Goal: Information Seeking & Learning: Learn about a topic

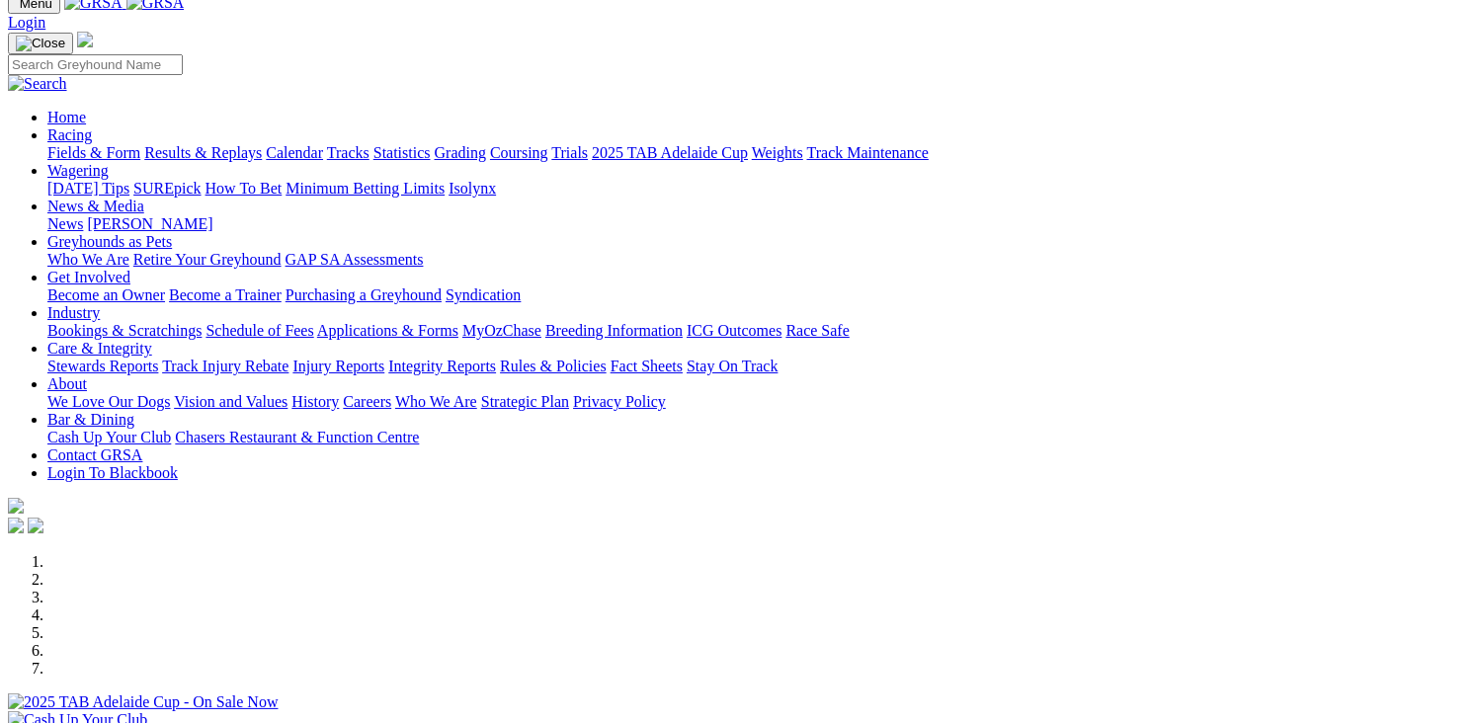
scroll to position [99, 0]
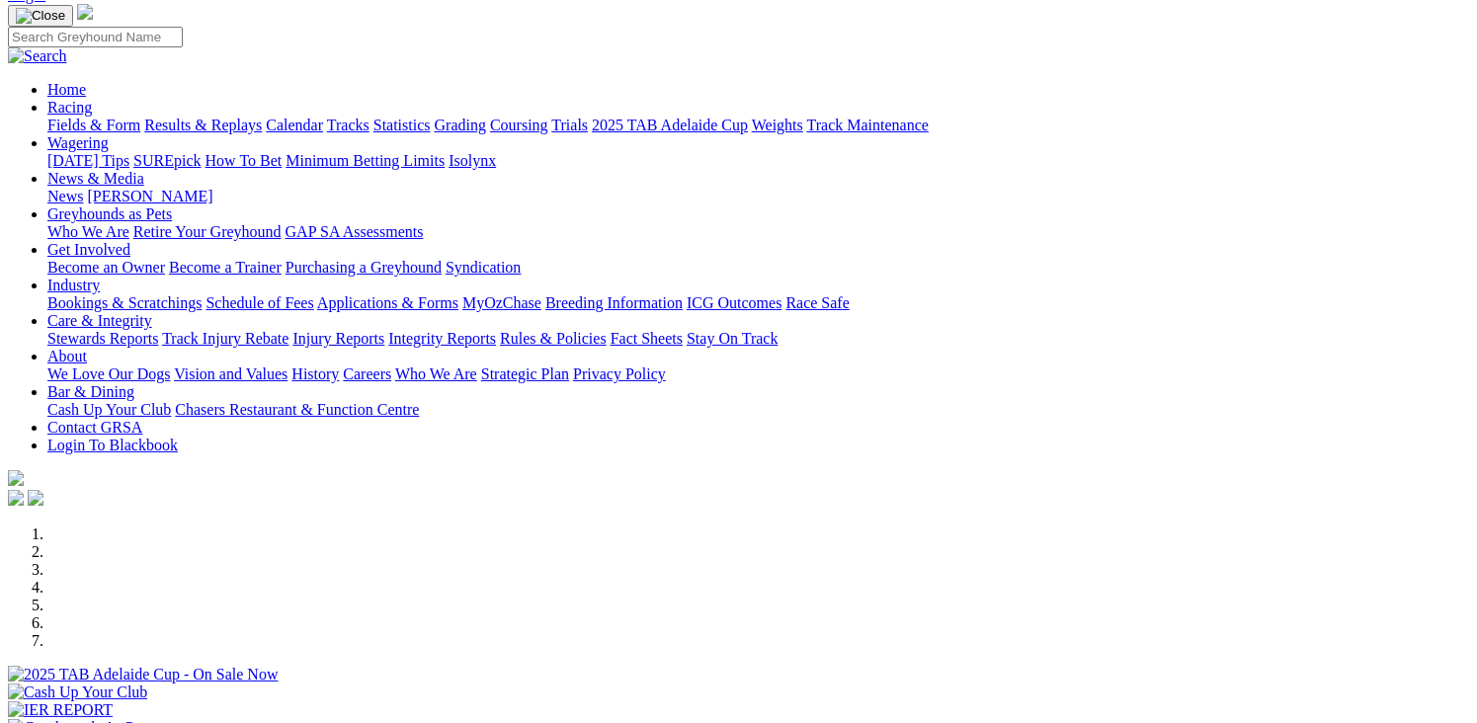
click at [453, 722] on div at bounding box center [738, 737] width 1461 height 0
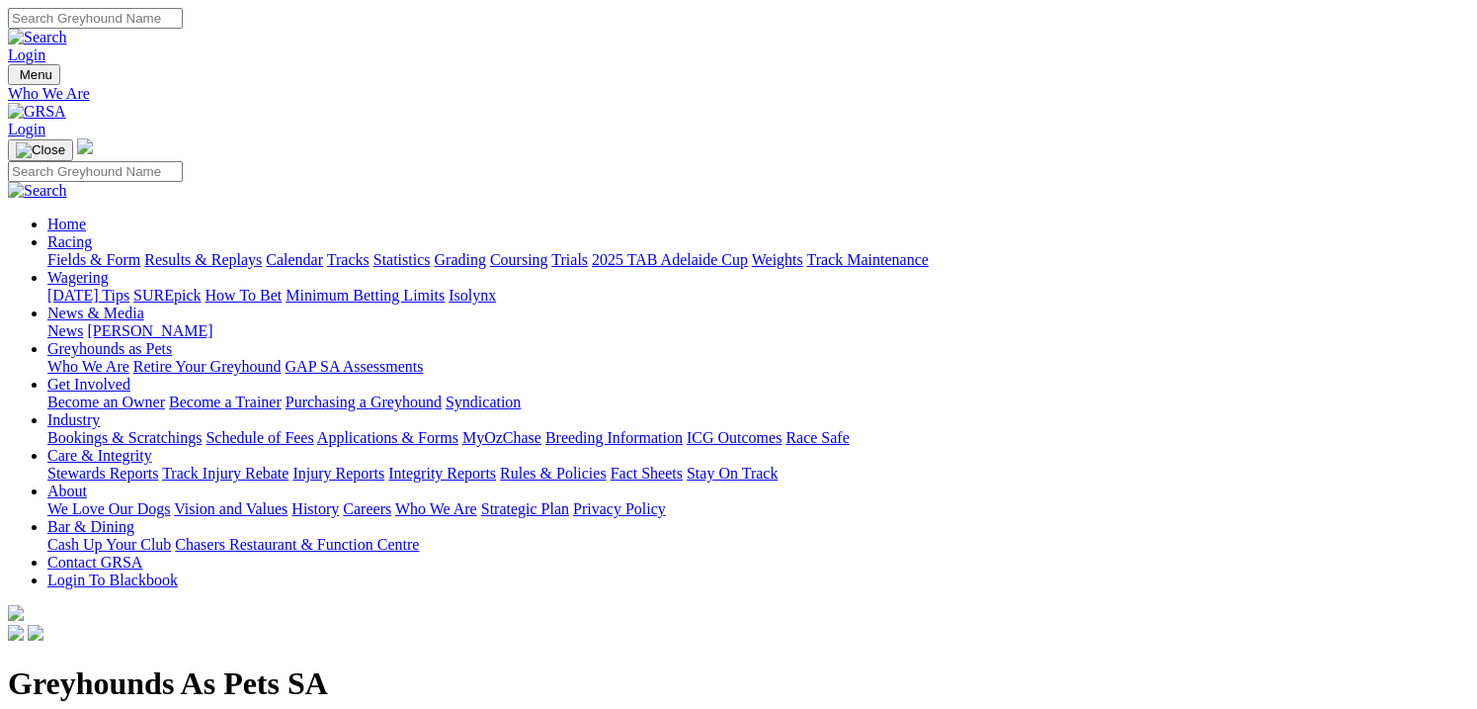
click at [92, 233] on link "Racing" at bounding box center [69, 241] width 44 height 17
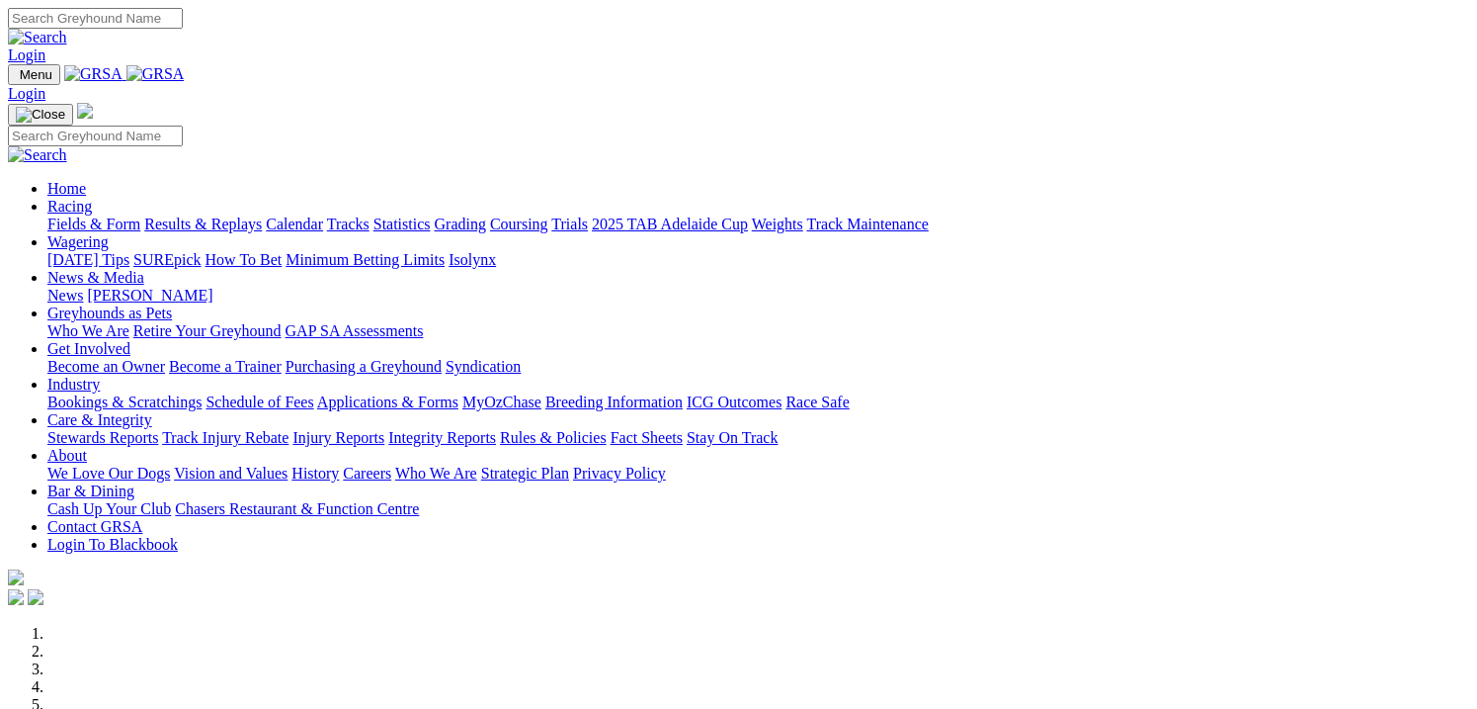
click at [92, 198] on link "Racing" at bounding box center [69, 206] width 44 height 17
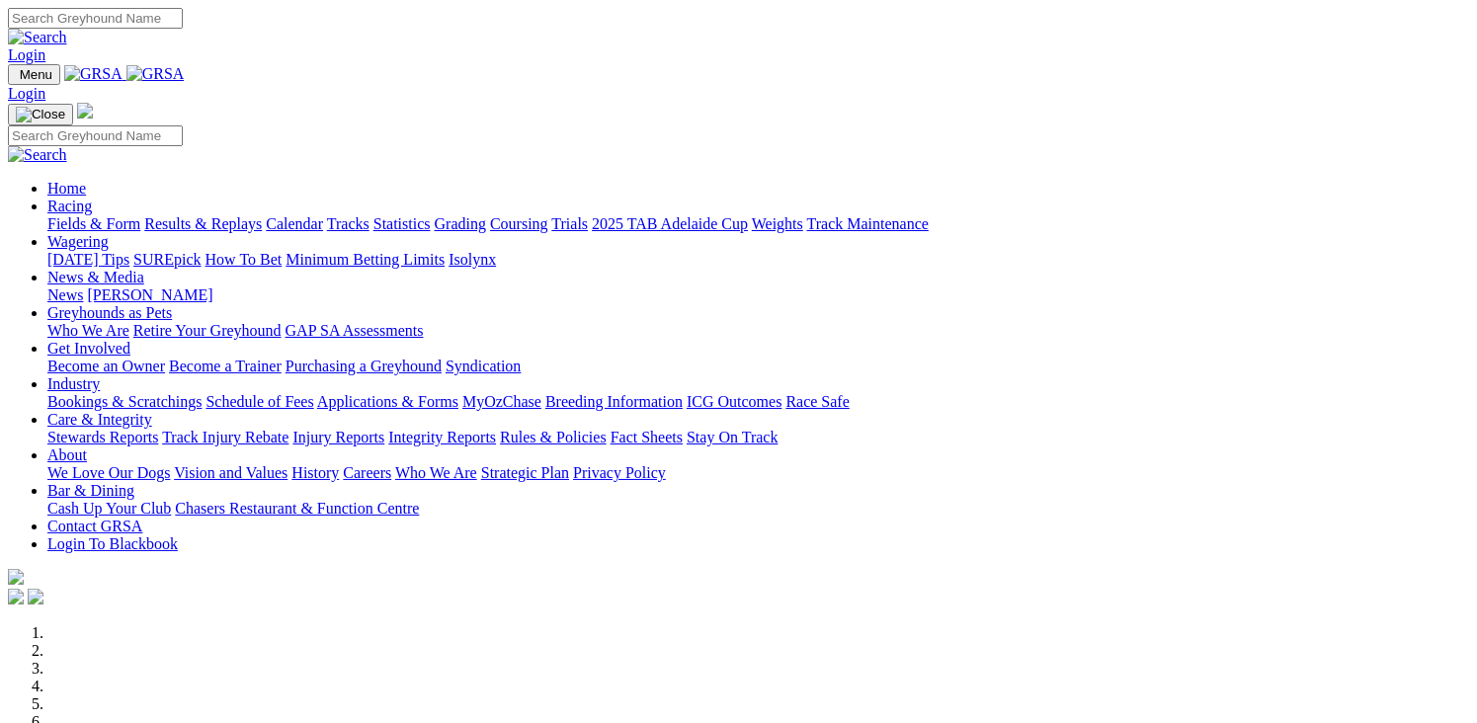
click at [92, 198] on link "Racing" at bounding box center [69, 206] width 44 height 17
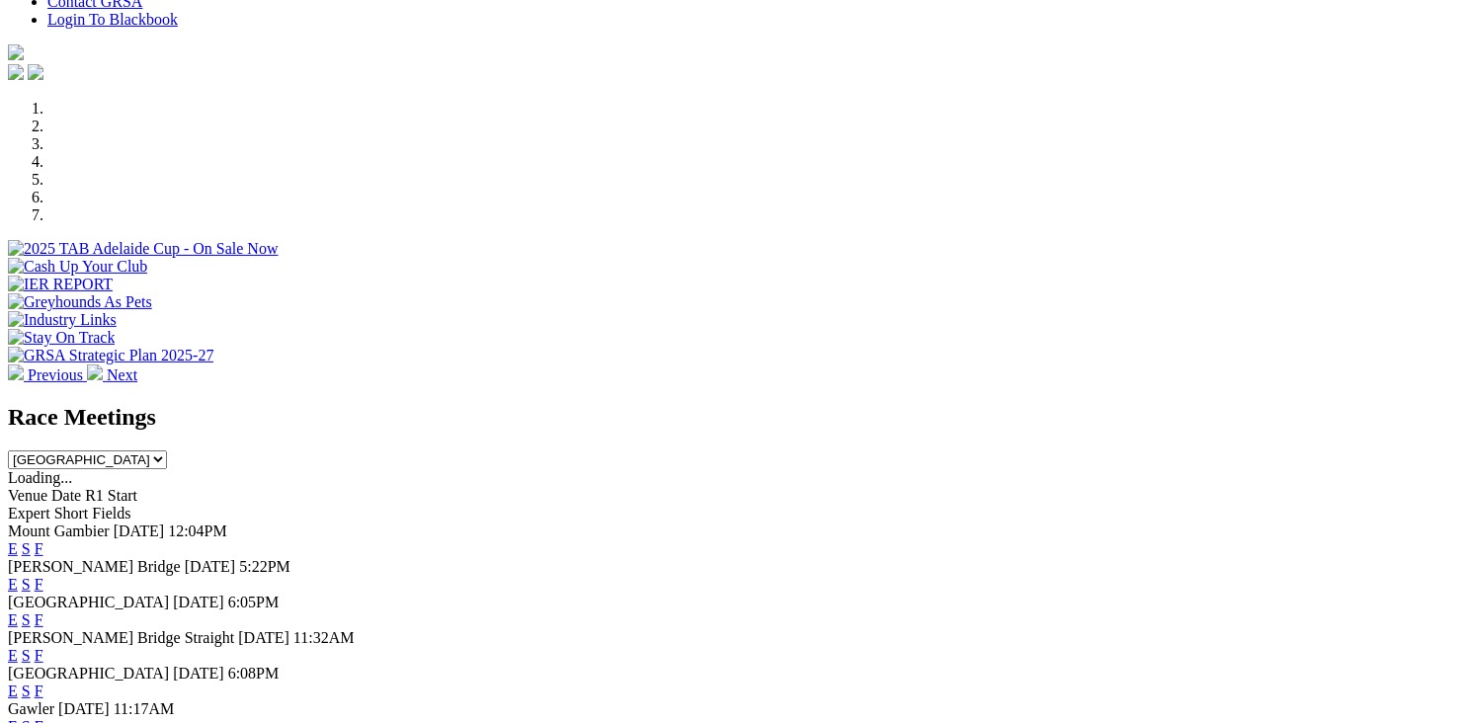
scroll to position [692, 0]
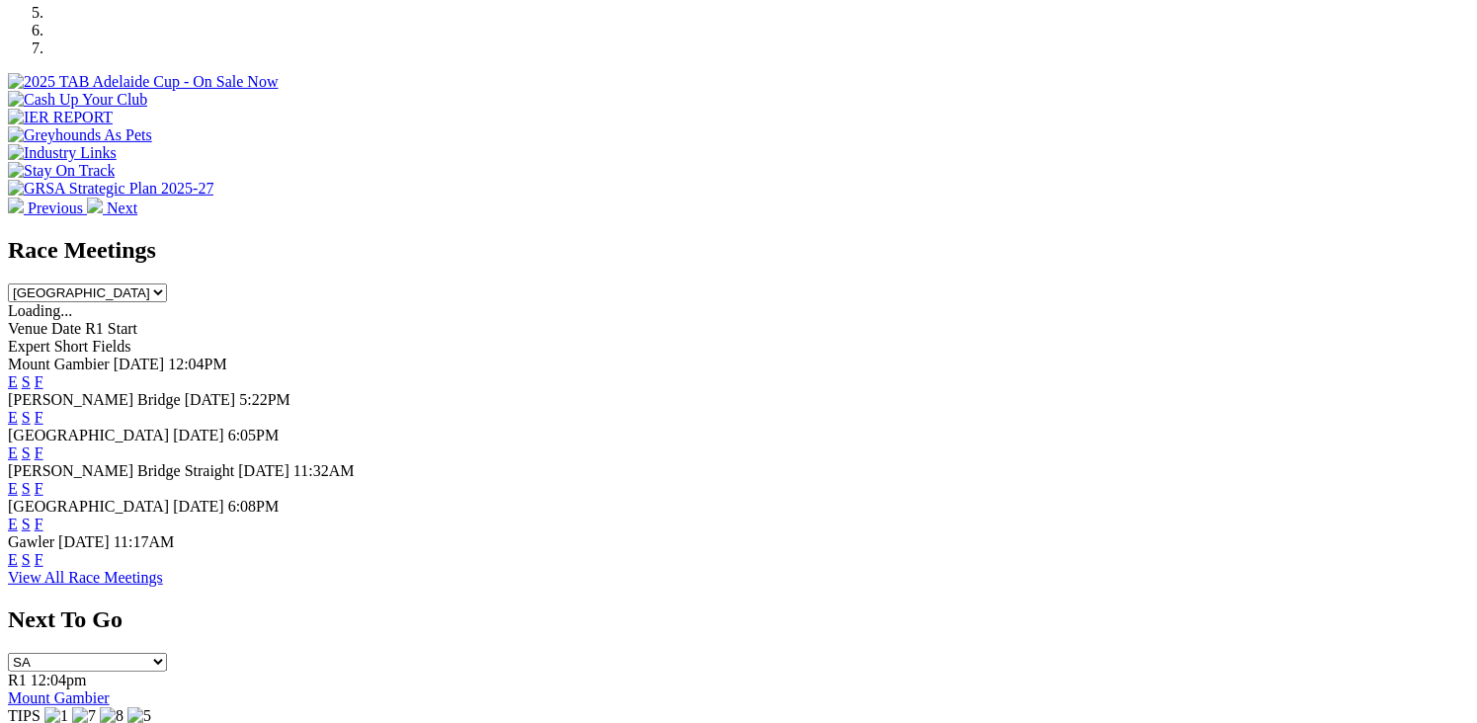
click at [43, 566] on link "F" at bounding box center [39, 559] width 9 height 17
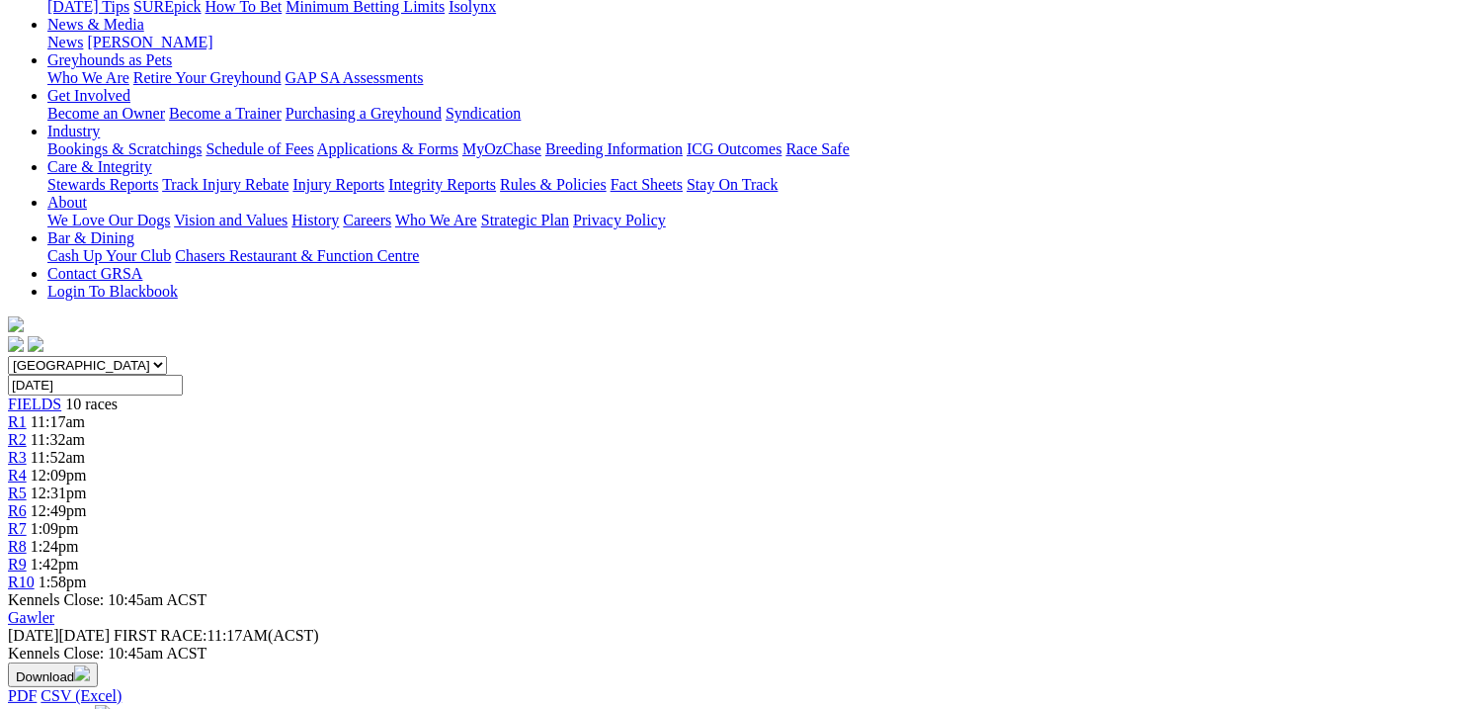
scroll to position [198, 0]
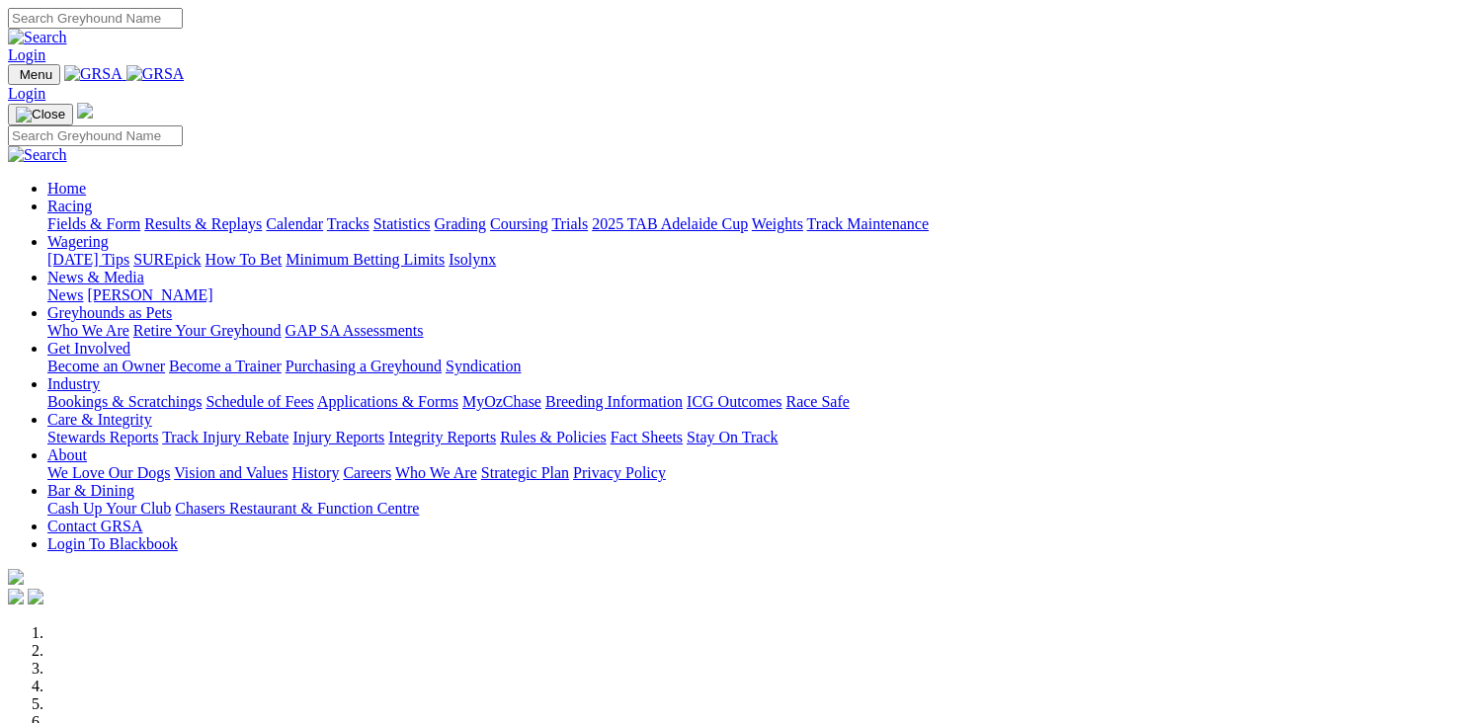
scroll to position [692, 0]
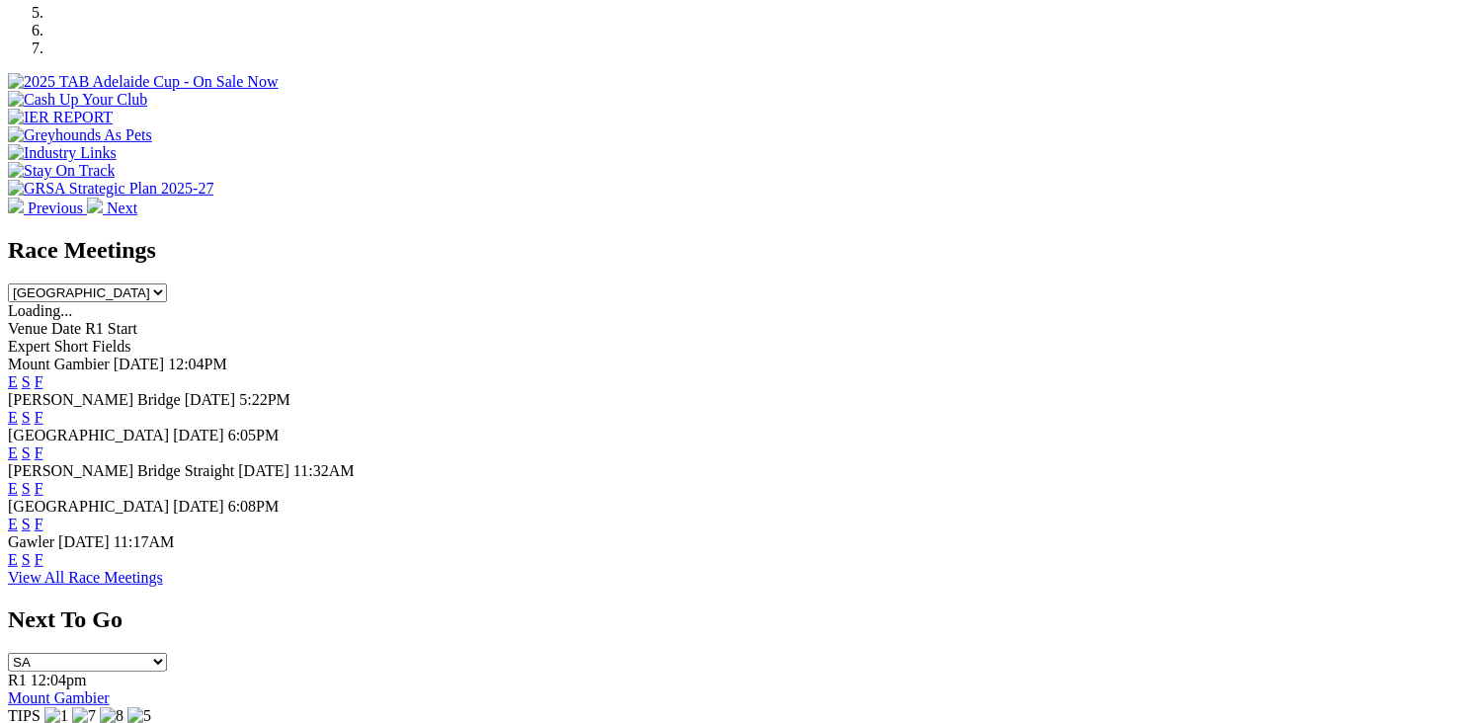
click at [43, 445] on link "F" at bounding box center [39, 453] width 9 height 17
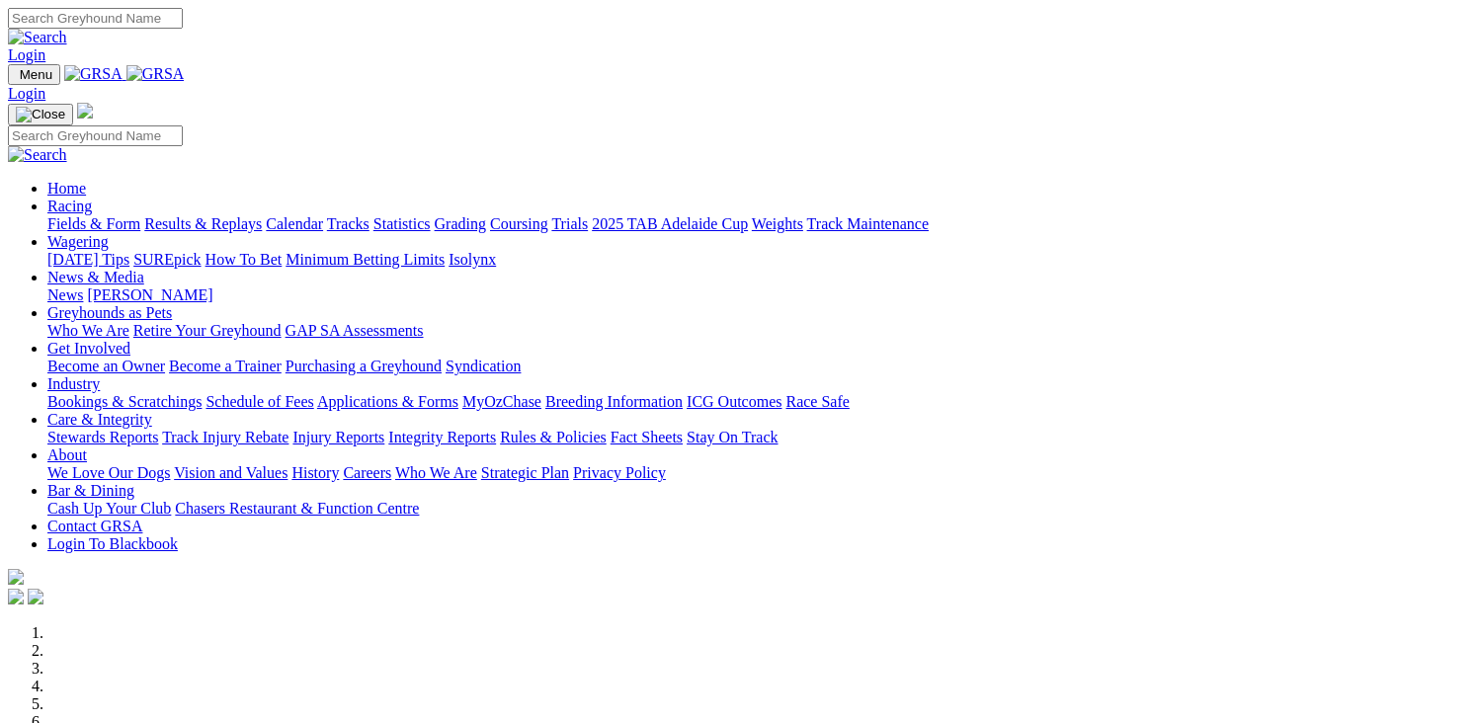
scroll to position [791, 0]
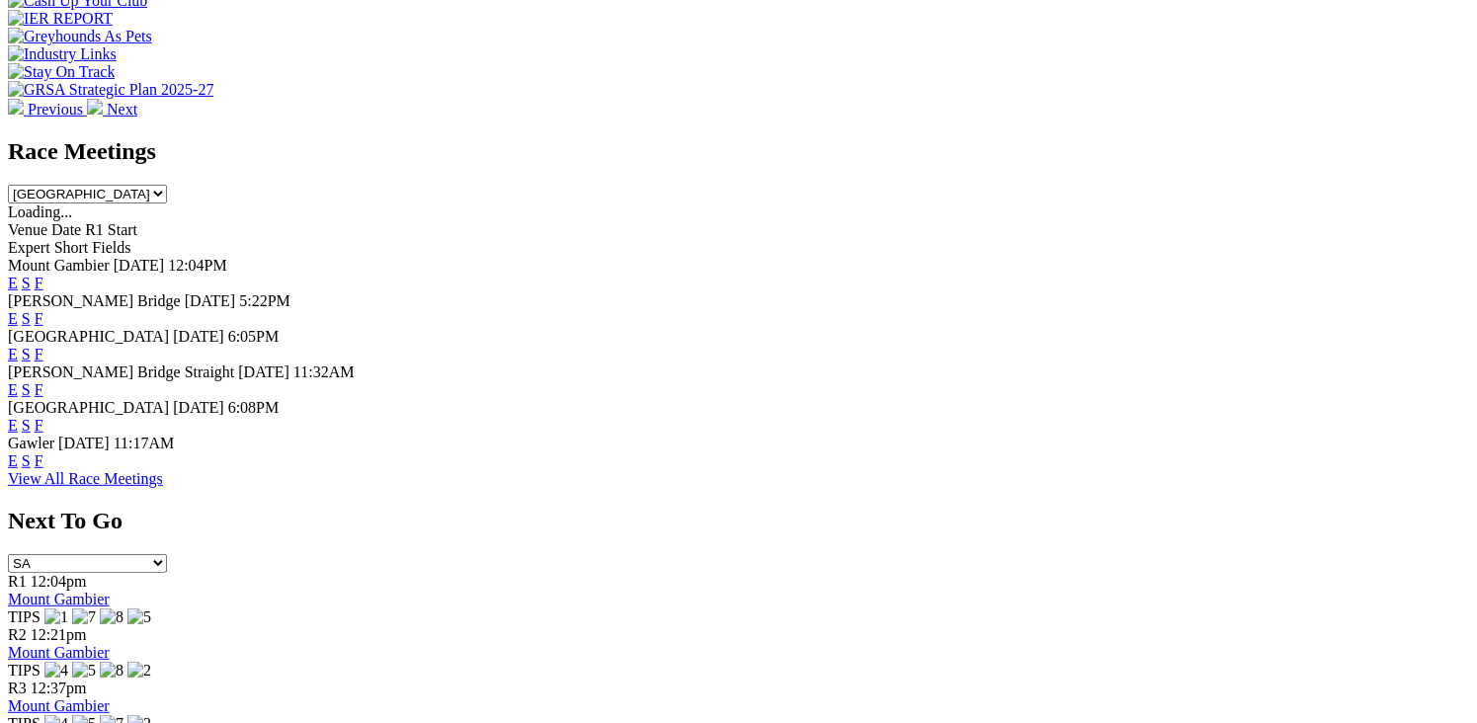
click at [43, 417] on link "F" at bounding box center [39, 425] width 9 height 17
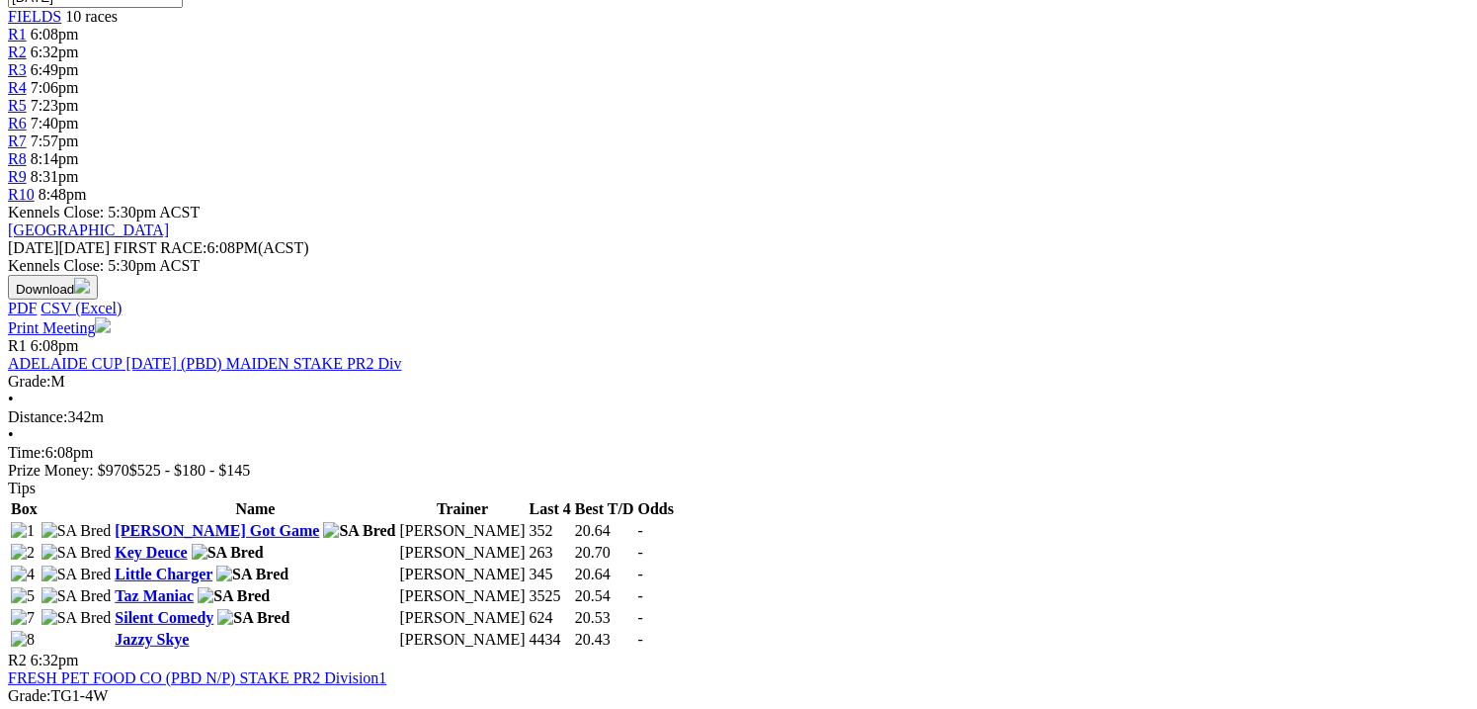
scroll to position [692, 0]
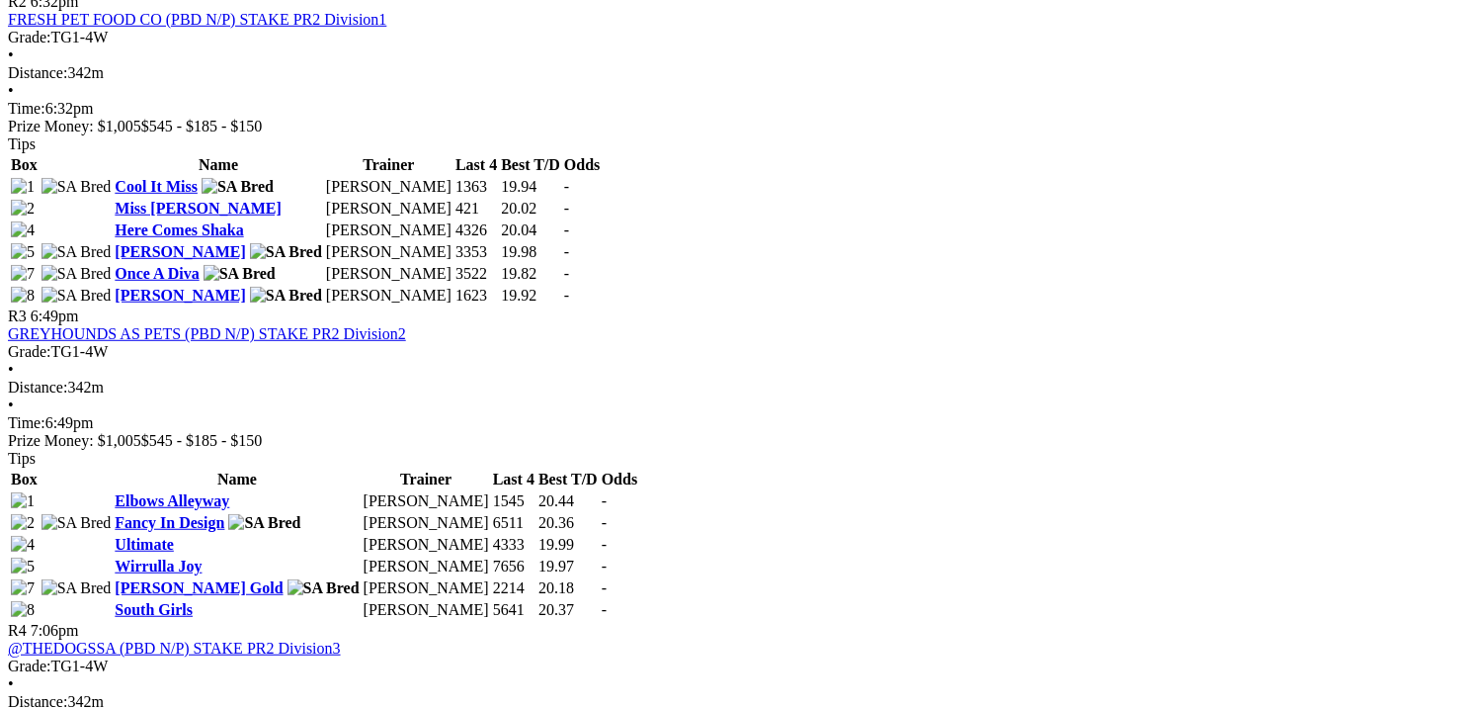
scroll to position [1383, 0]
